Goal: Information Seeking & Learning: Understand process/instructions

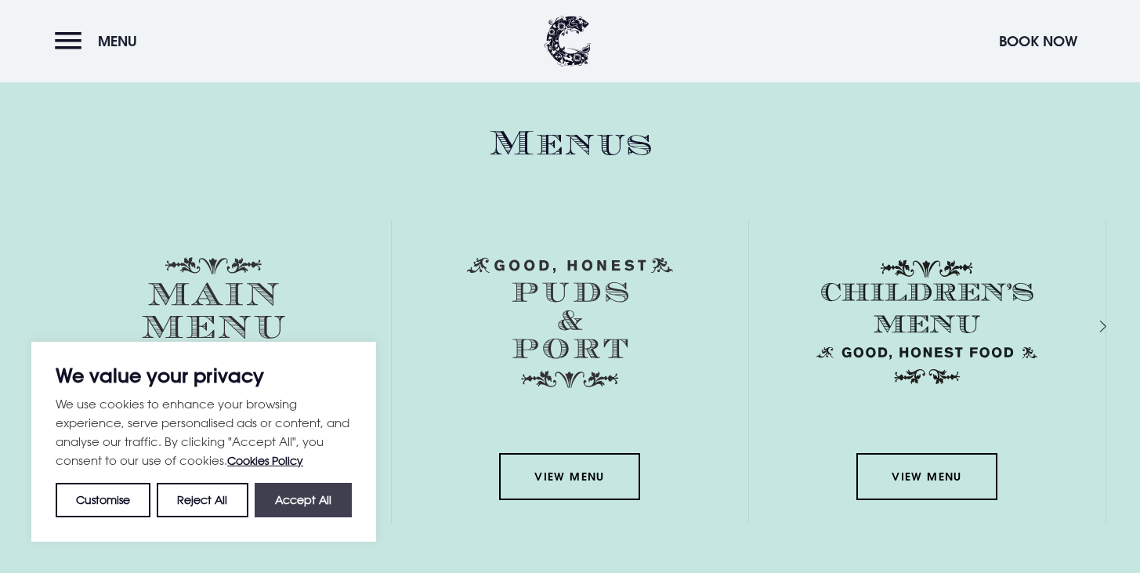
click at [313, 489] on button "Accept All" at bounding box center [303, 500] width 97 height 34
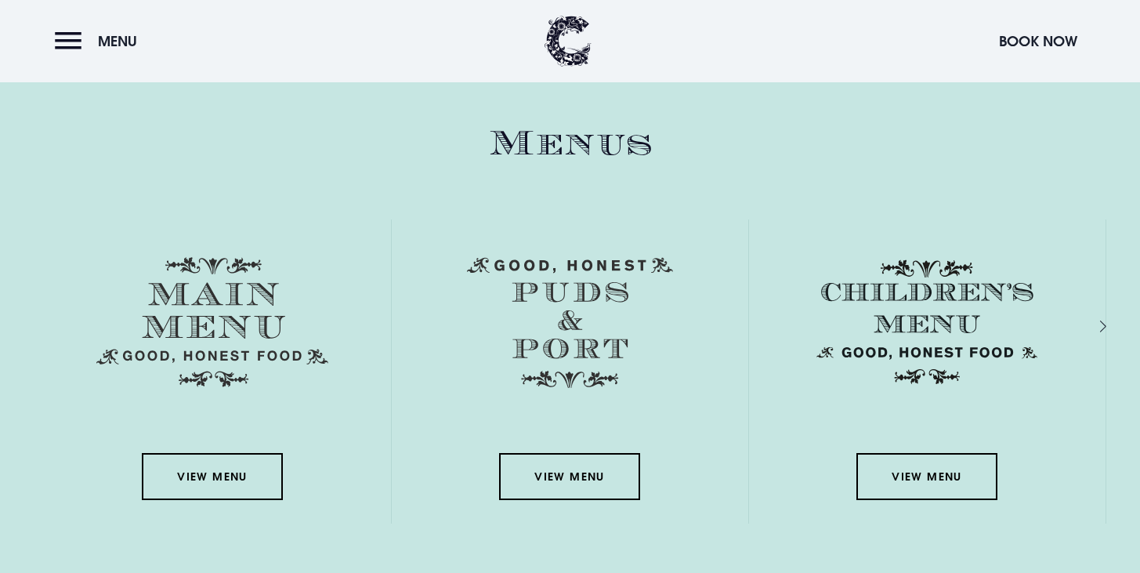
checkbox input "true"
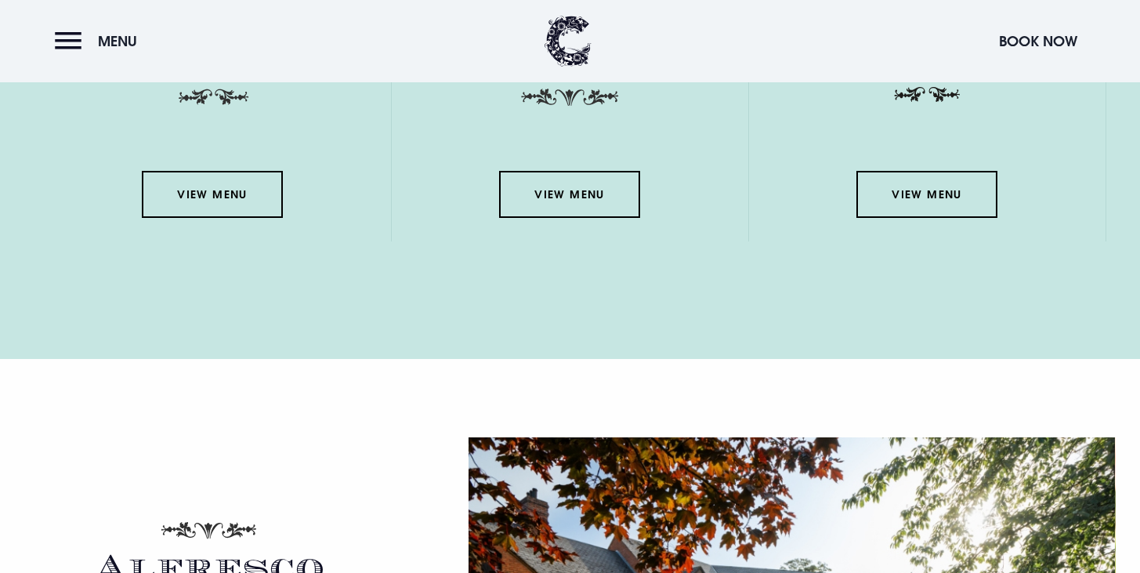
scroll to position [2289, 0]
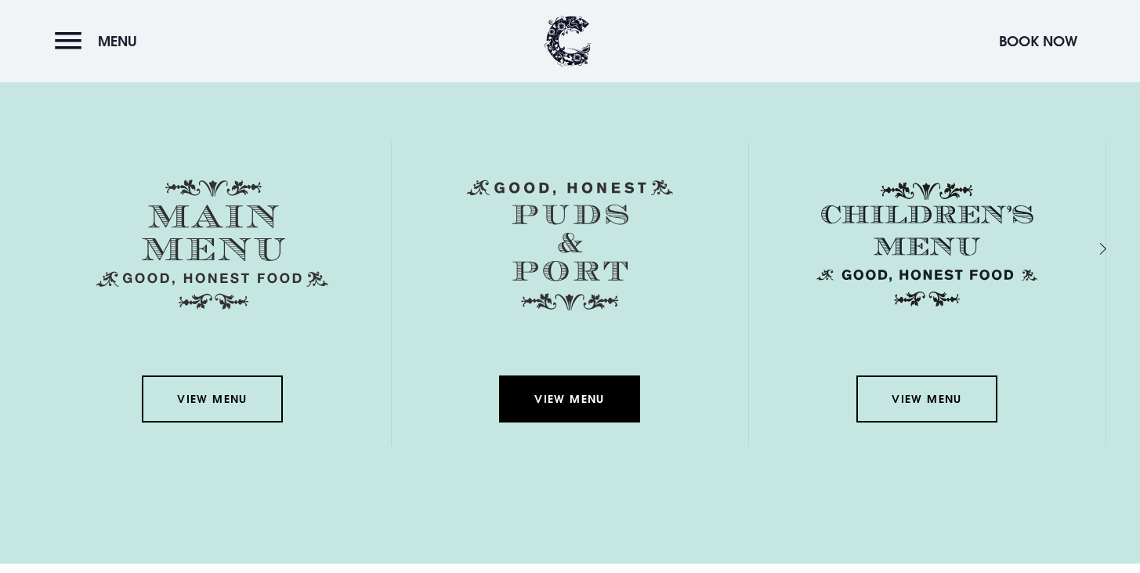
click at [554, 409] on link "View Menu" at bounding box center [569, 398] width 141 height 47
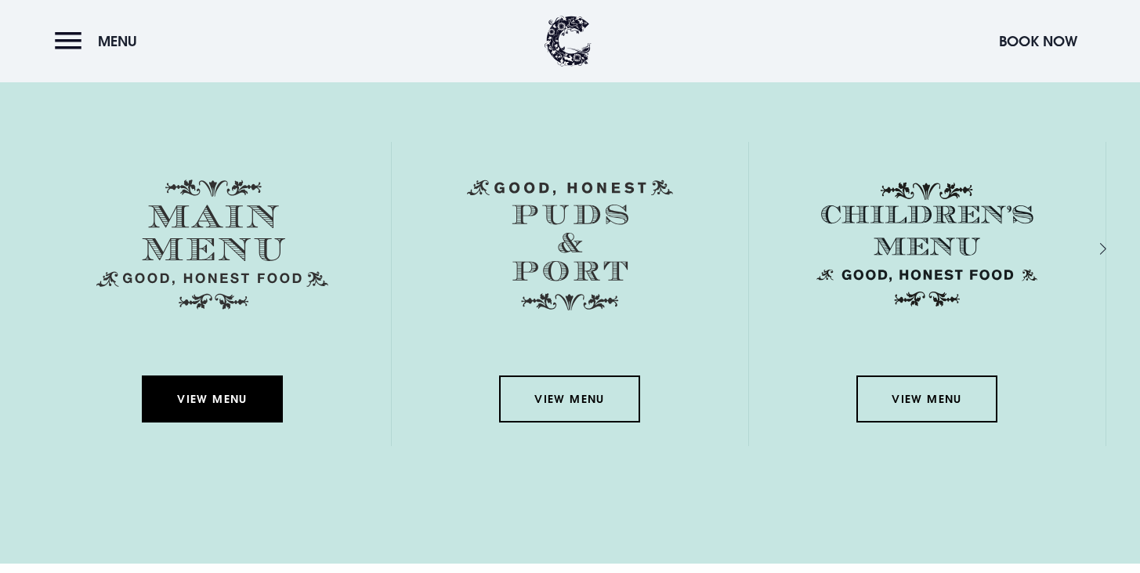
click at [219, 399] on link "View Menu" at bounding box center [212, 398] width 141 height 47
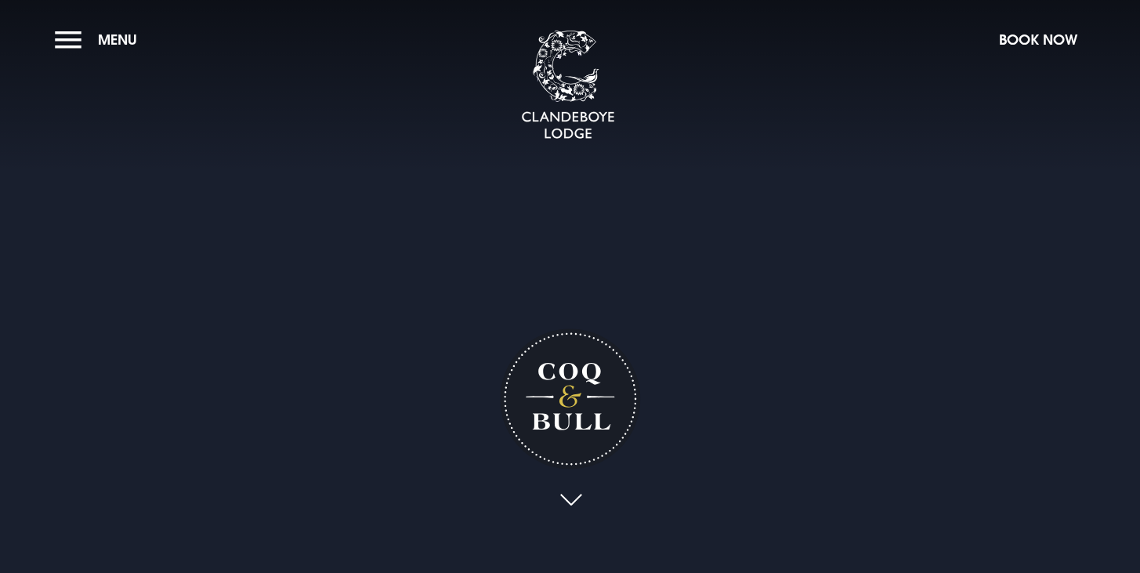
scroll to position [2, 0]
